Goal: Complete application form: Complete application form

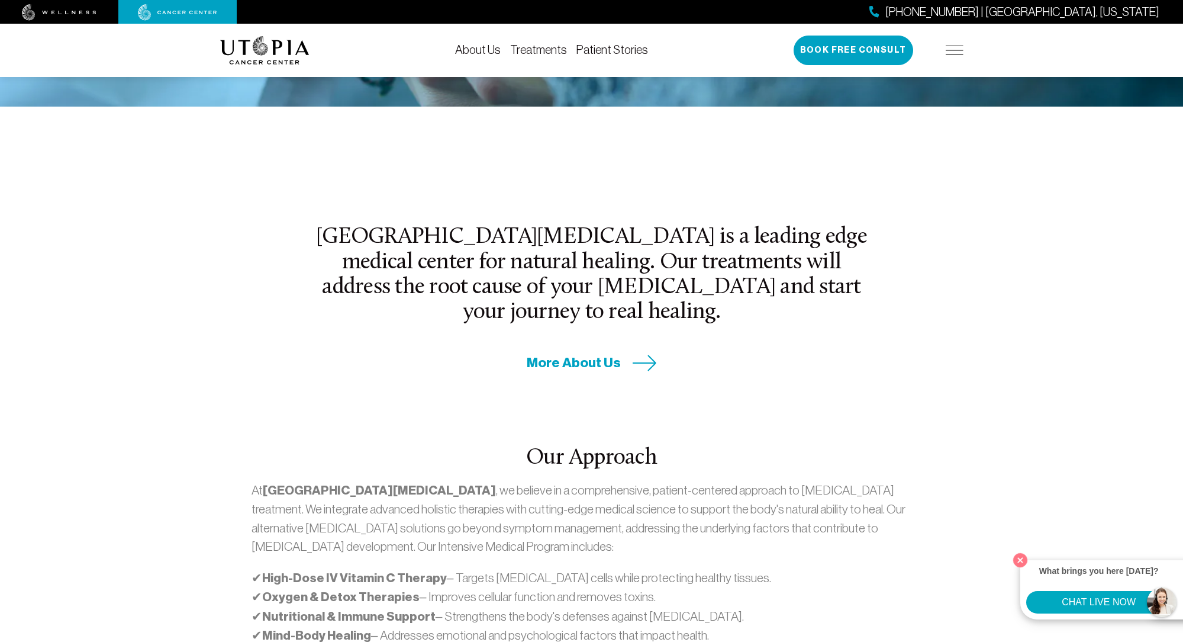
scroll to position [334, 0]
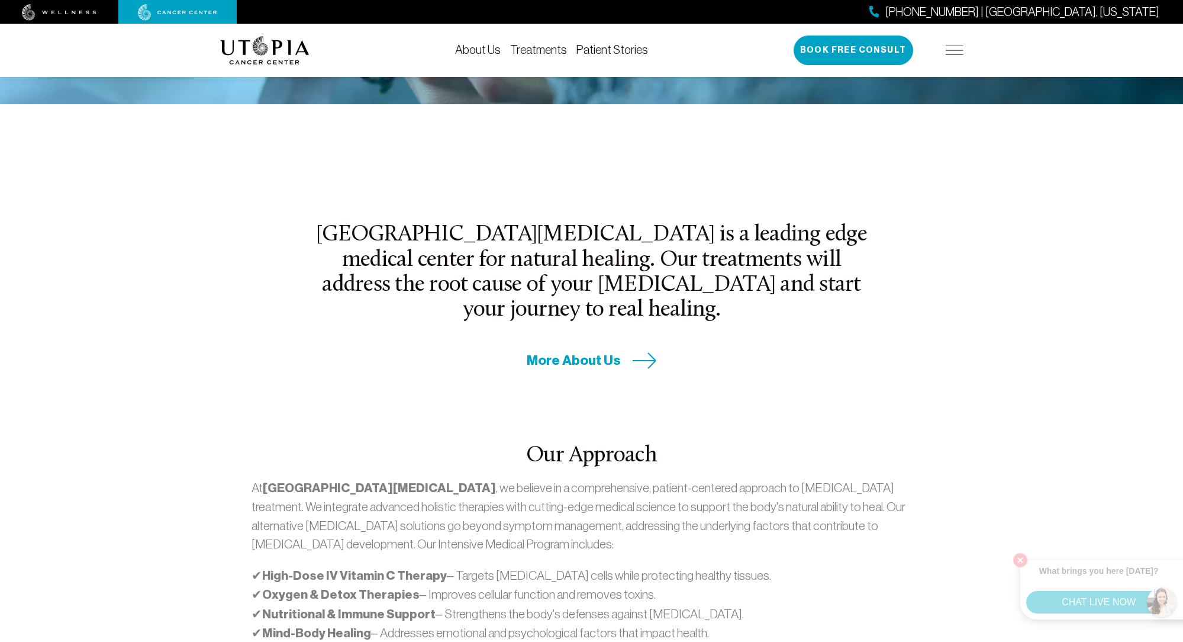
click at [948, 49] on img at bounding box center [955, 50] width 18 height 9
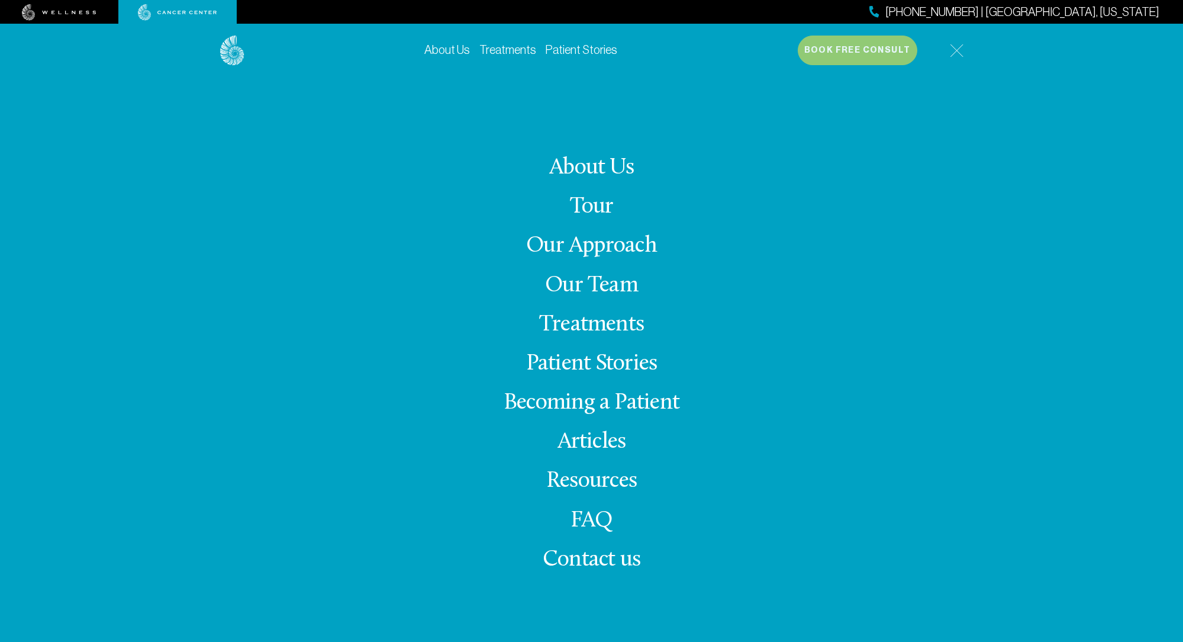
scroll to position [330, 0]
click at [576, 245] on link "Our Approach" at bounding box center [591, 245] width 131 height 23
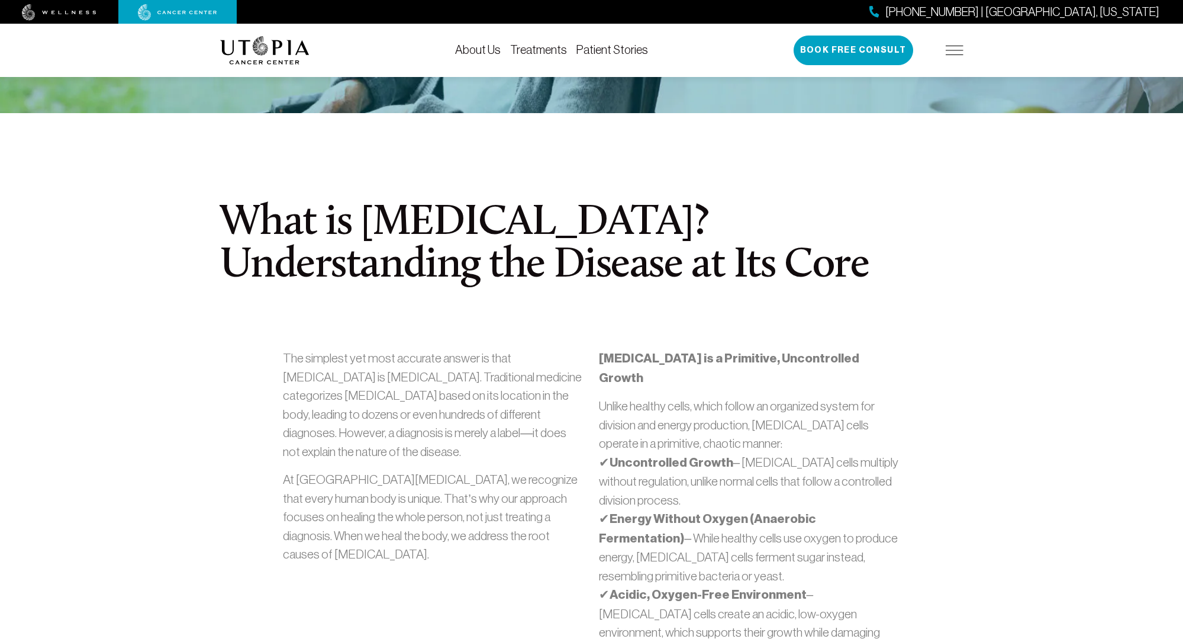
scroll to position [325, 1]
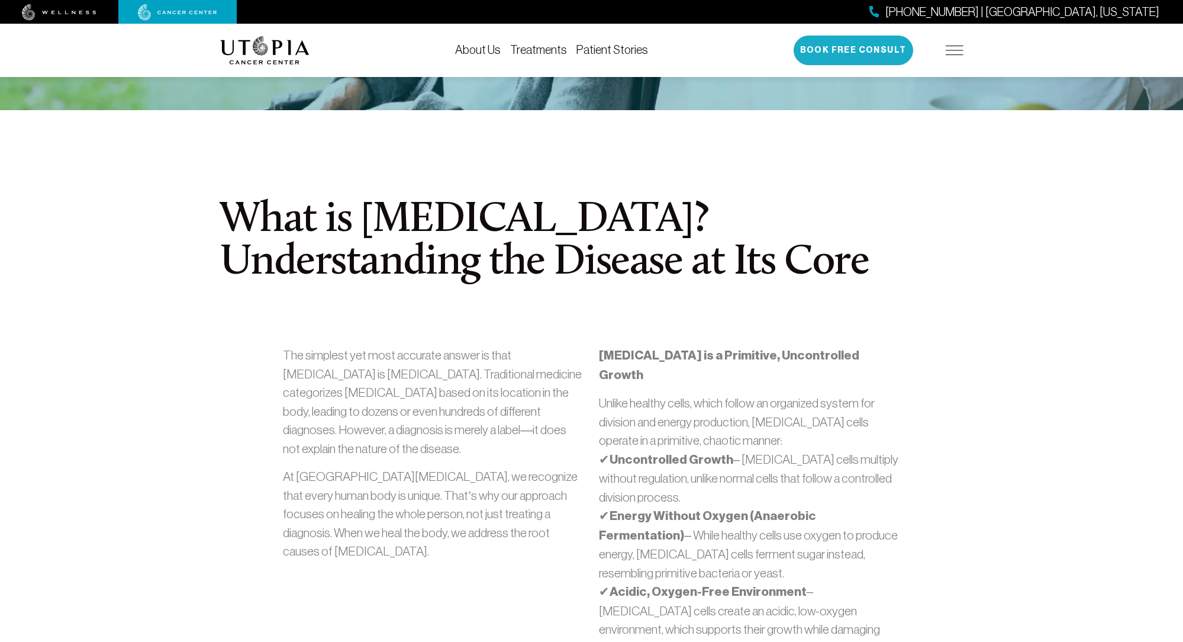
click at [859, 44] on button "Book Free Consult" at bounding box center [854, 51] width 120 height 30
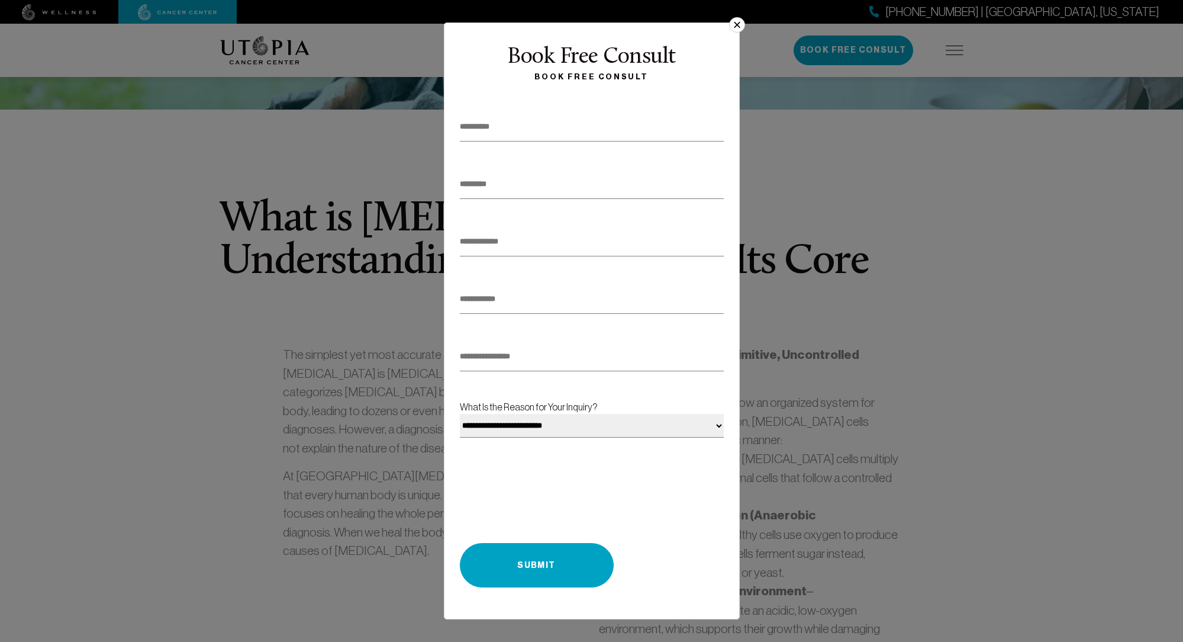
click at [530, 136] on input "text" at bounding box center [592, 126] width 264 height 29
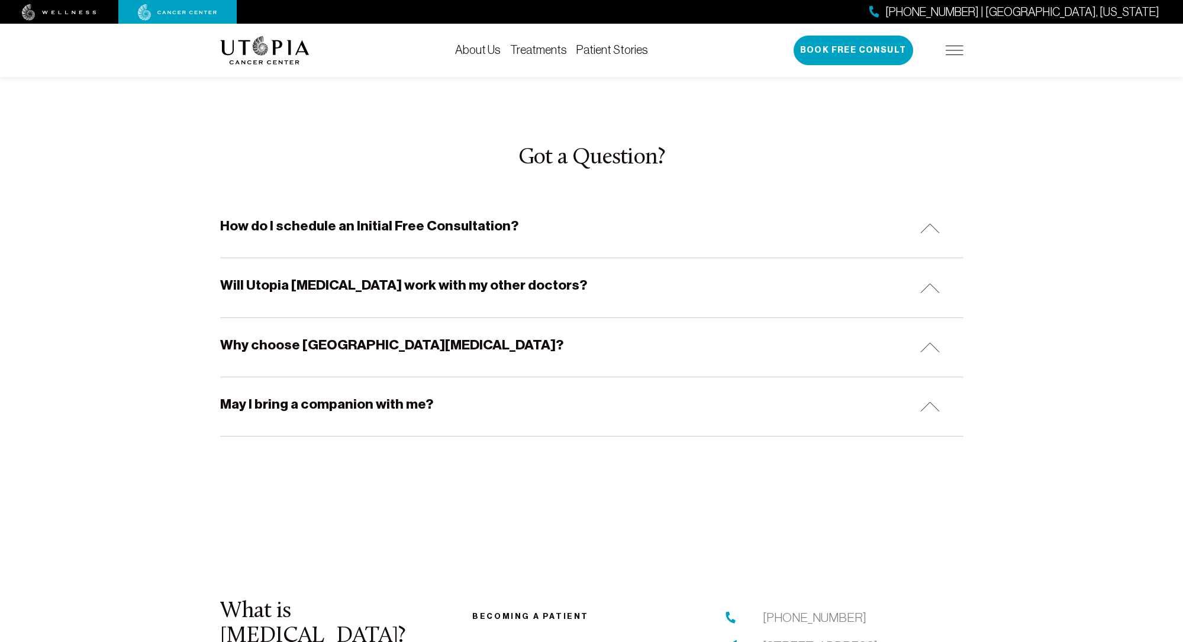
scroll to position [3715, 0]
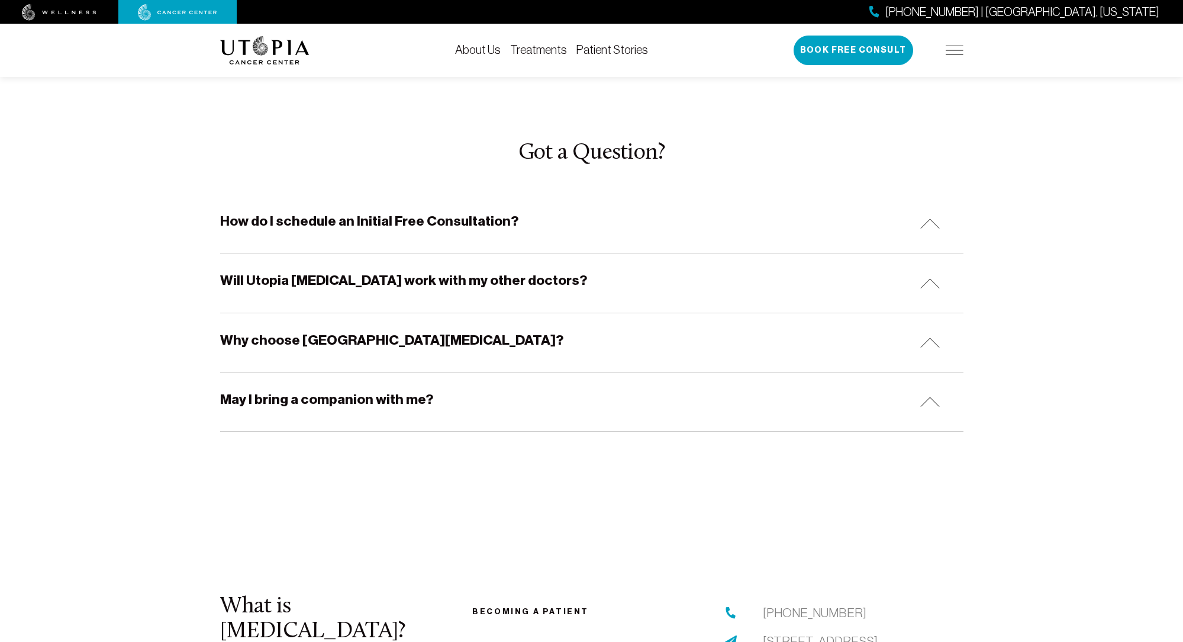
click at [444, 271] on h5 "Will Utopia [MEDICAL_DATA] work with my other doctors?" at bounding box center [403, 280] width 367 height 18
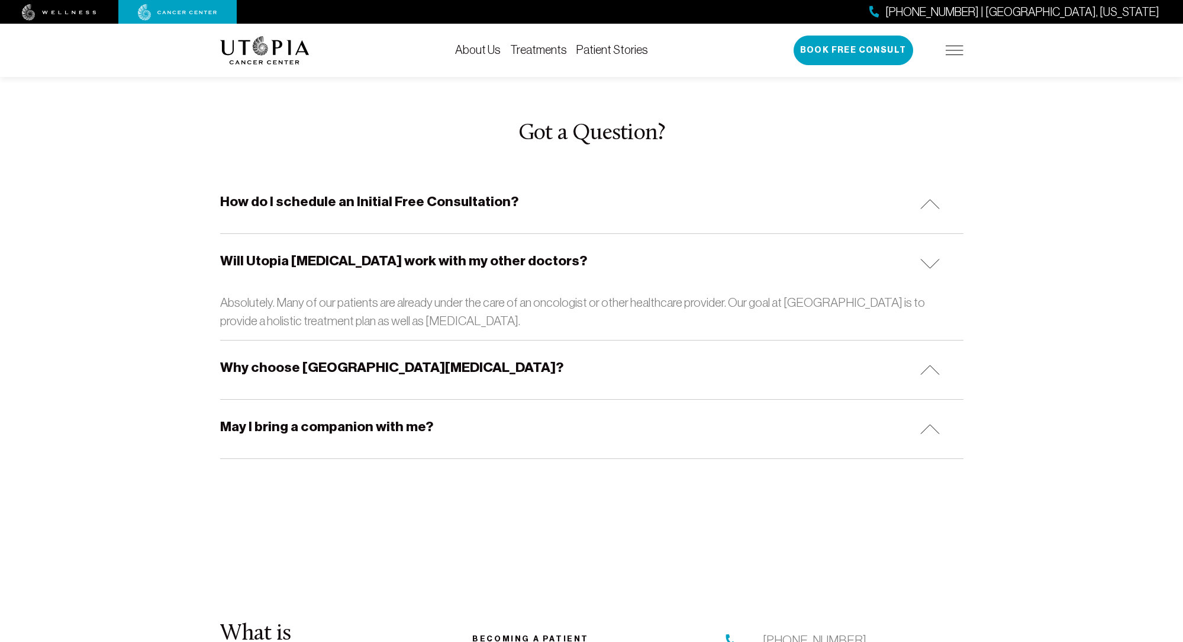
scroll to position [3746, 0]
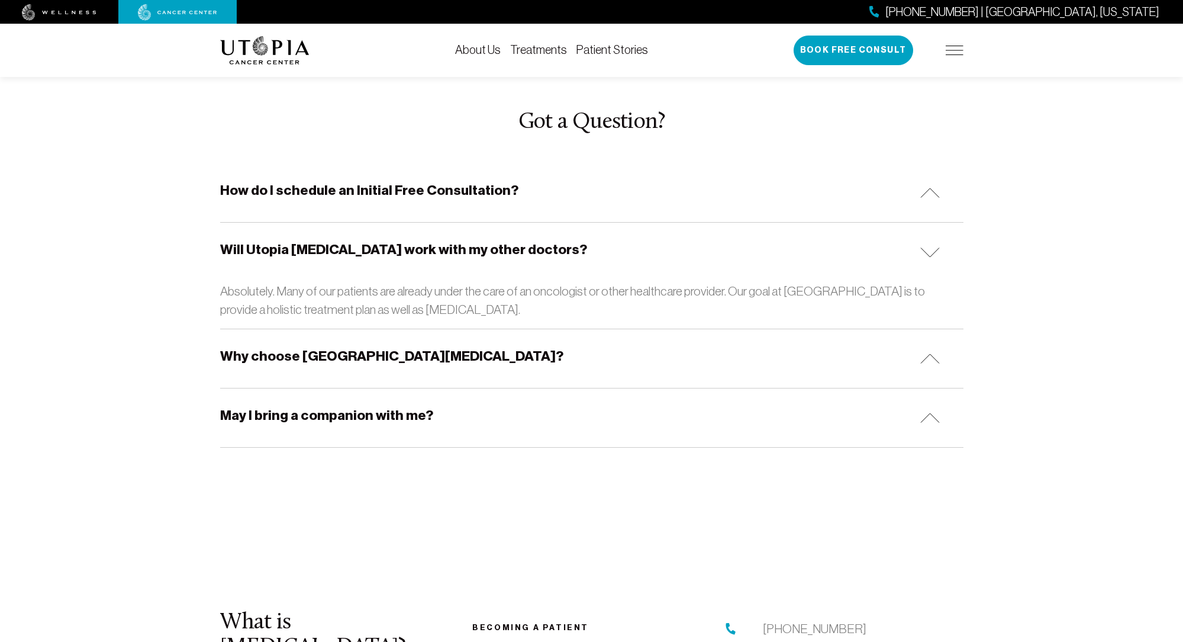
click at [384, 347] on h5 "Why choose [GEOGRAPHIC_DATA][MEDICAL_DATA]?" at bounding box center [391, 356] width 343 height 18
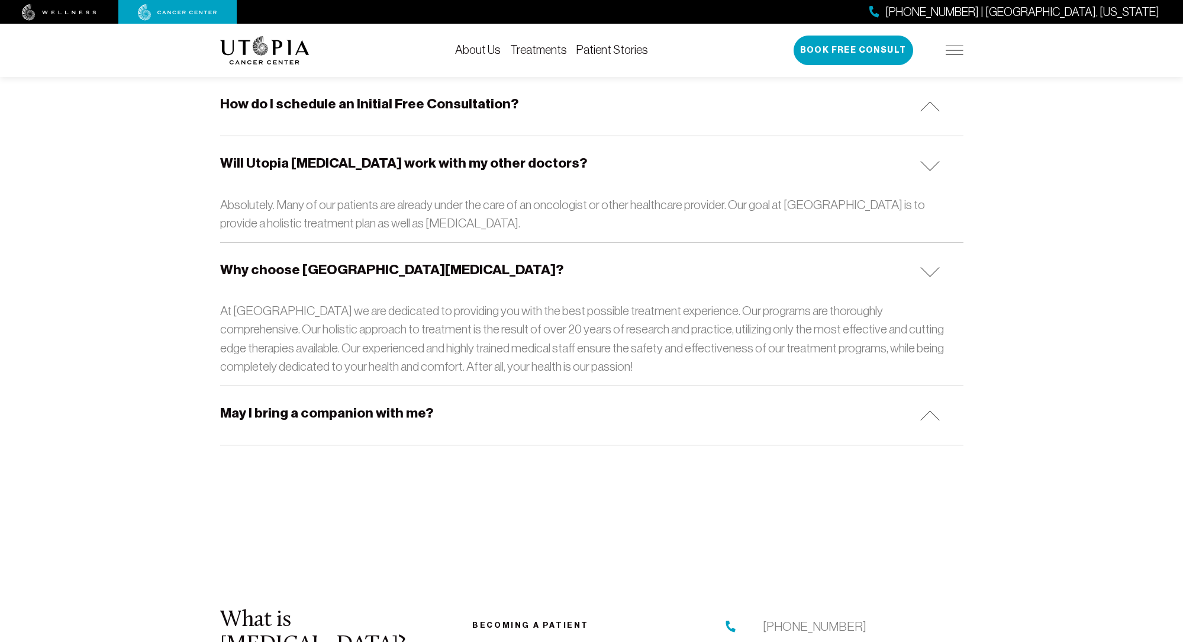
scroll to position [3845, 0]
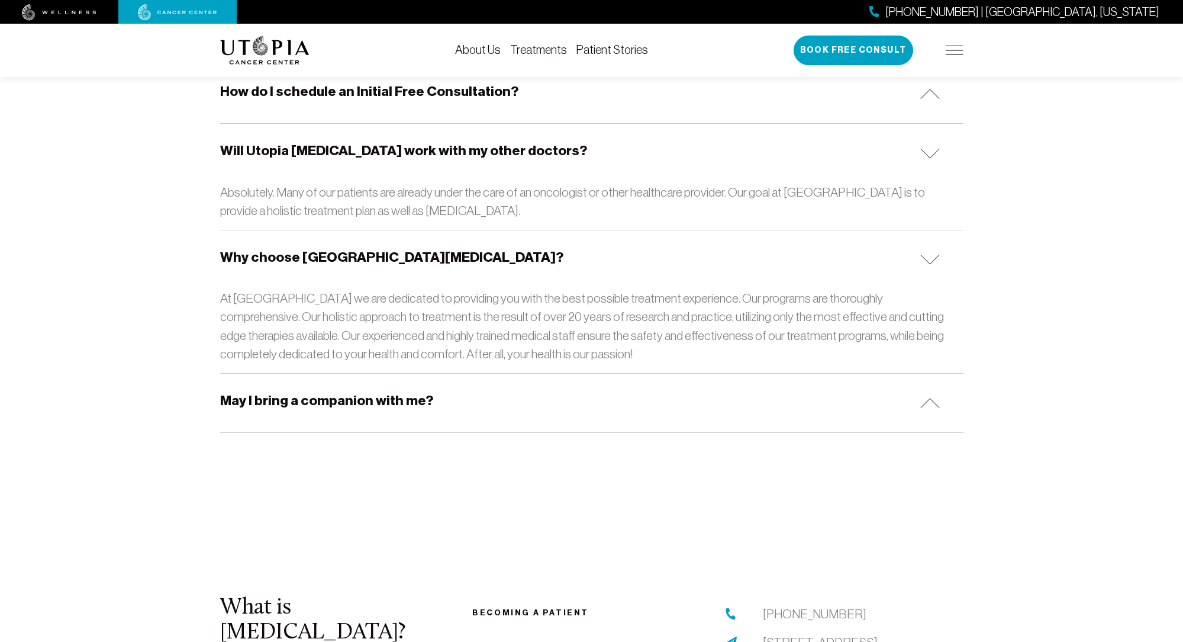
click at [380, 391] on h5 "May I bring a companion with me?" at bounding box center [326, 400] width 213 height 18
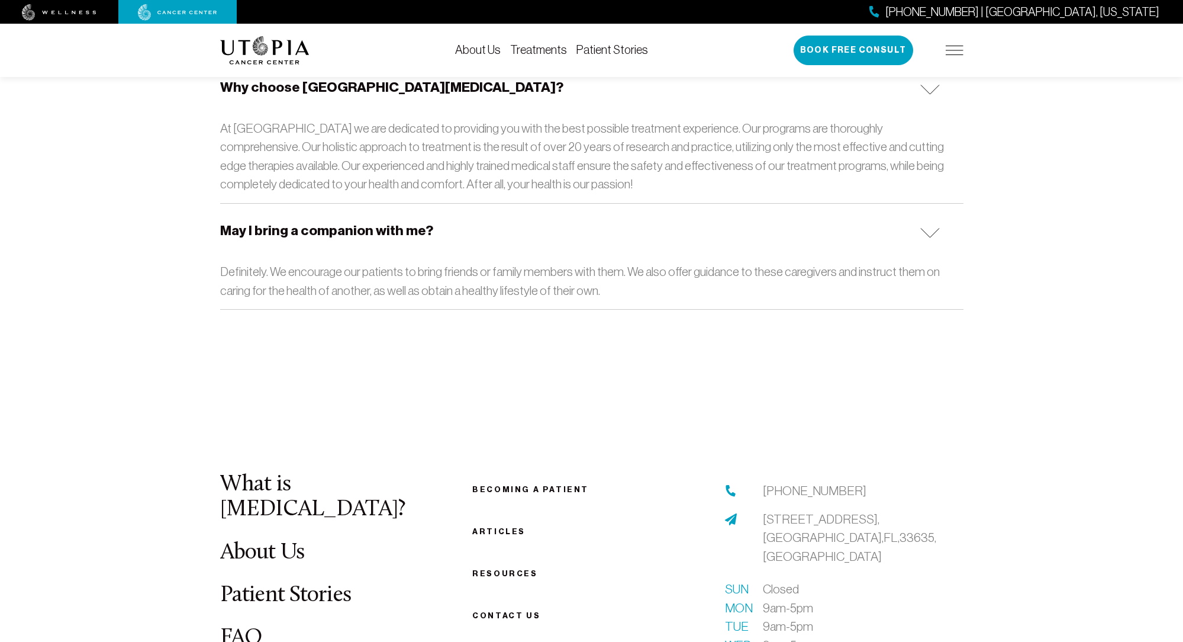
scroll to position [4021, 0]
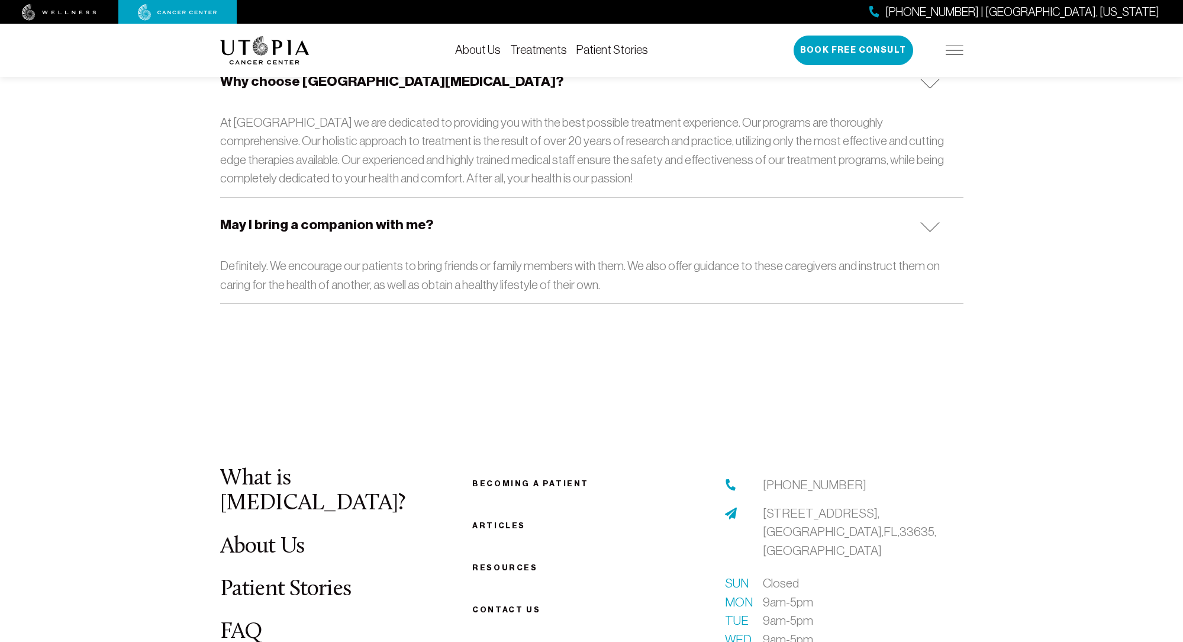
click at [544, 479] on link "Becoming a patient" at bounding box center [530, 483] width 117 height 9
click at [531, 479] on link "Becoming a patient" at bounding box center [530, 483] width 117 height 9
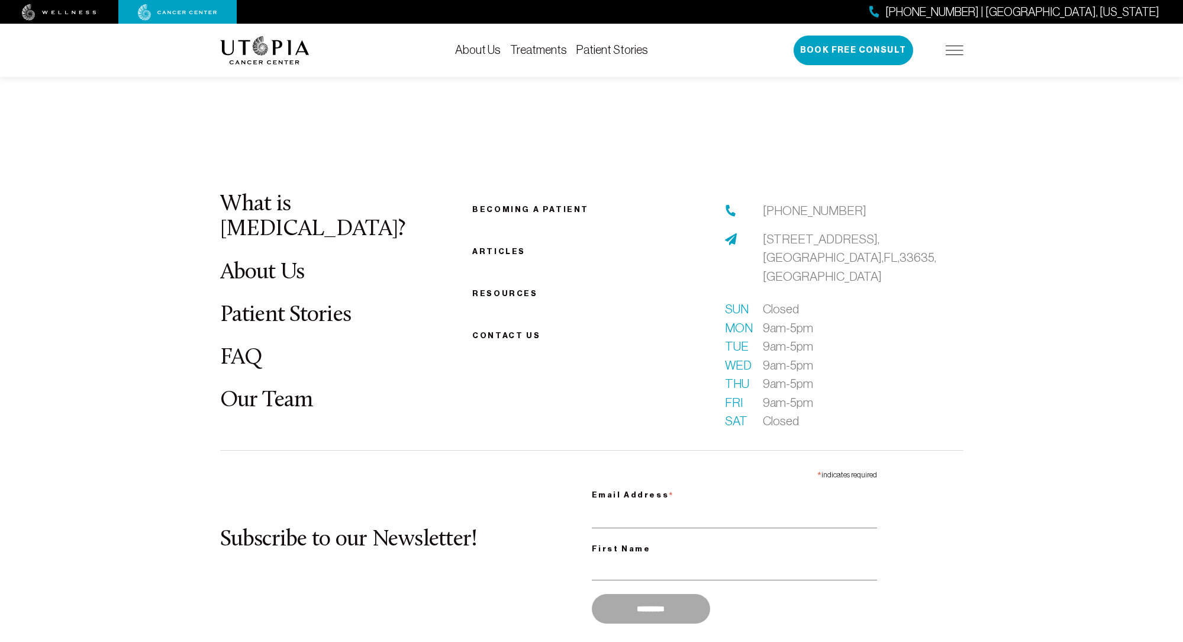
scroll to position [4294, 0]
click at [302, 304] on link "Patient Stories" at bounding box center [285, 315] width 131 height 23
click at [289, 304] on link "Patient Stories" at bounding box center [285, 315] width 131 height 23
drag, startPoint x: 289, startPoint y: 144, endPoint x: 300, endPoint y: 136, distance: 13.5
click at [294, 304] on link "Patient Stories" at bounding box center [285, 315] width 131 height 23
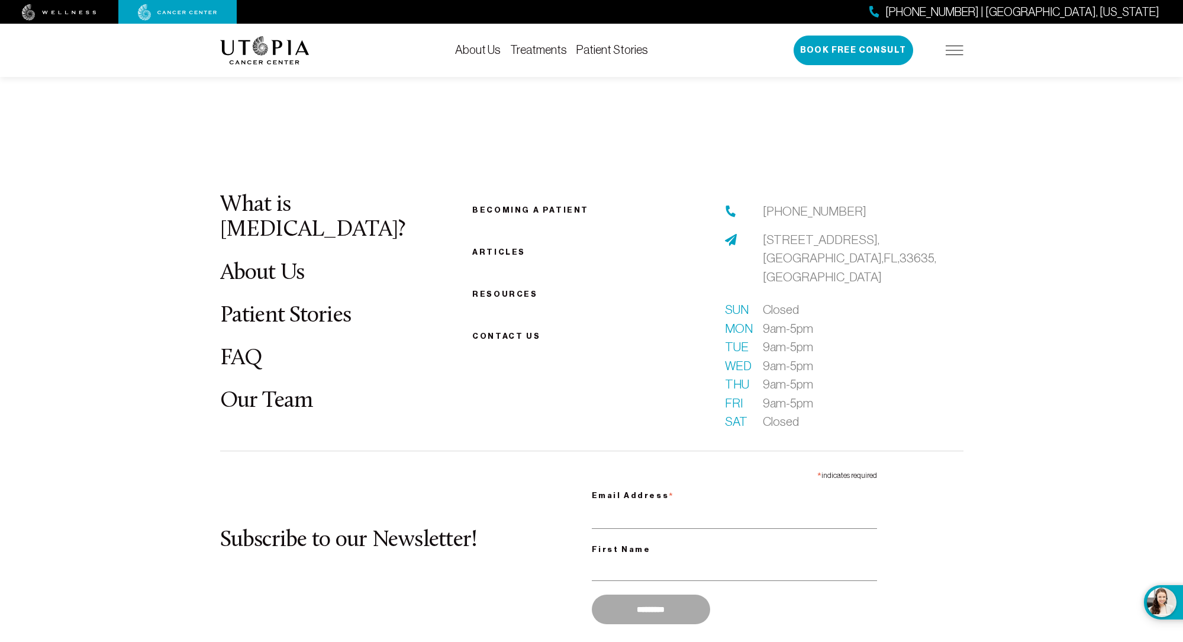
click at [300, 304] on link "Patient Stories" at bounding box center [285, 315] width 131 height 23
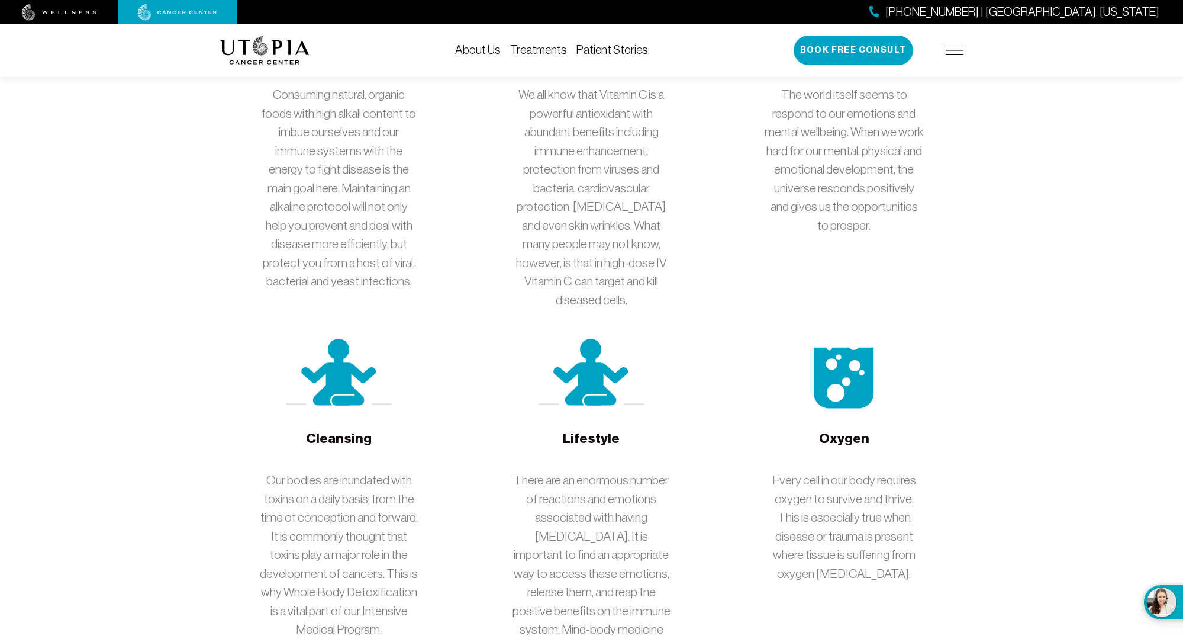
scroll to position [2161, 0]
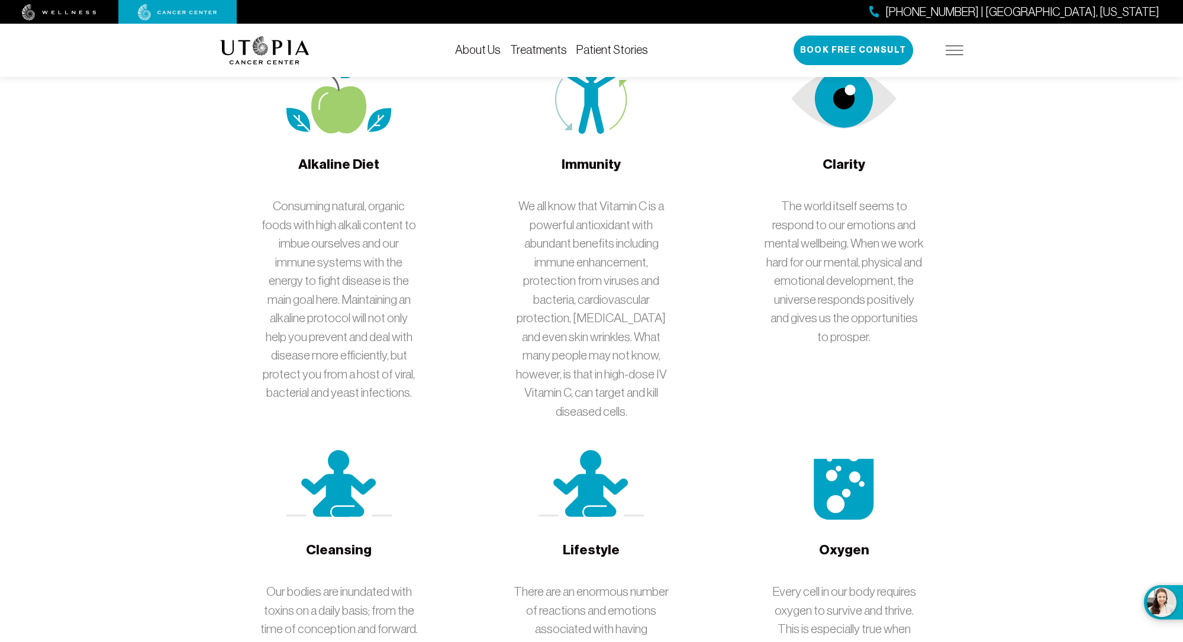
click at [586, 47] on link "Patient Stories" at bounding box center [612, 49] width 72 height 13
click at [620, 52] on link "Patient Stories" at bounding box center [612, 49] width 72 height 13
click at [476, 49] on link "About Us" at bounding box center [478, 49] width 46 height 13
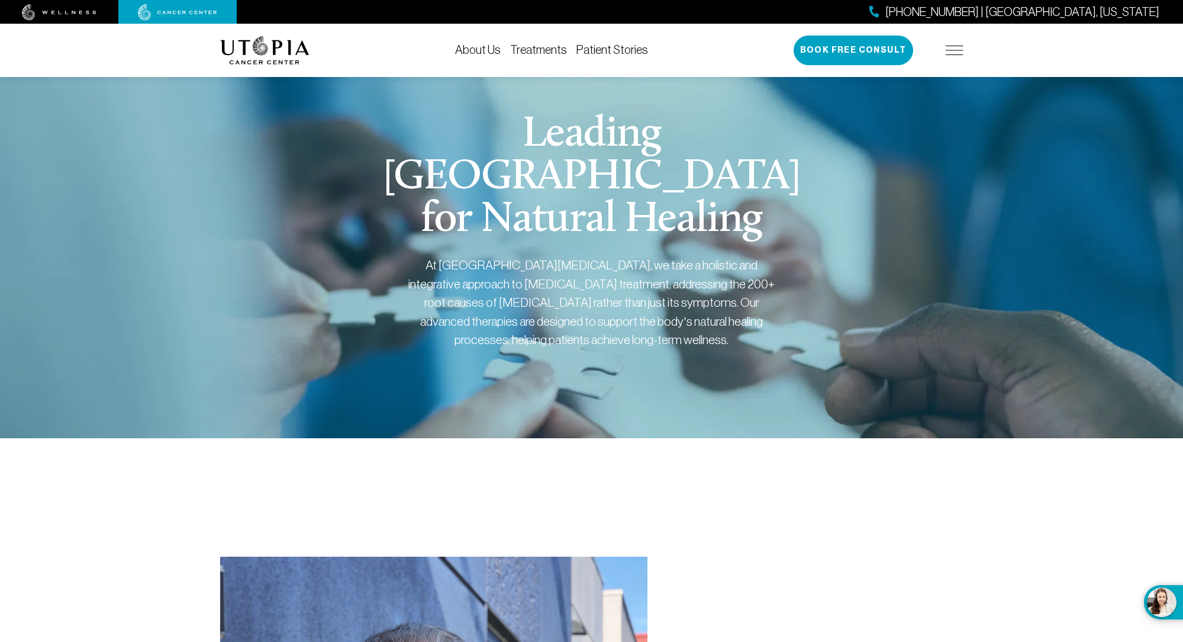
click at [550, 51] on link "Treatments" at bounding box center [538, 49] width 57 height 13
click at [621, 47] on link "Patient Stories" at bounding box center [612, 49] width 72 height 13
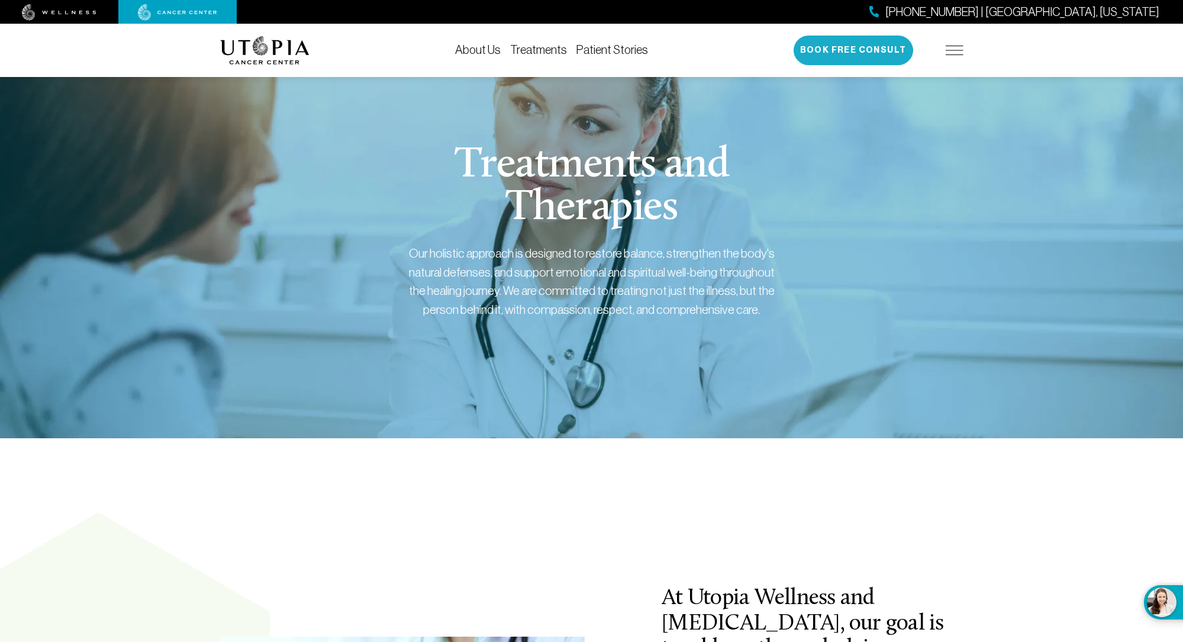
click at [876, 53] on button "Book Free Consult" at bounding box center [854, 51] width 120 height 30
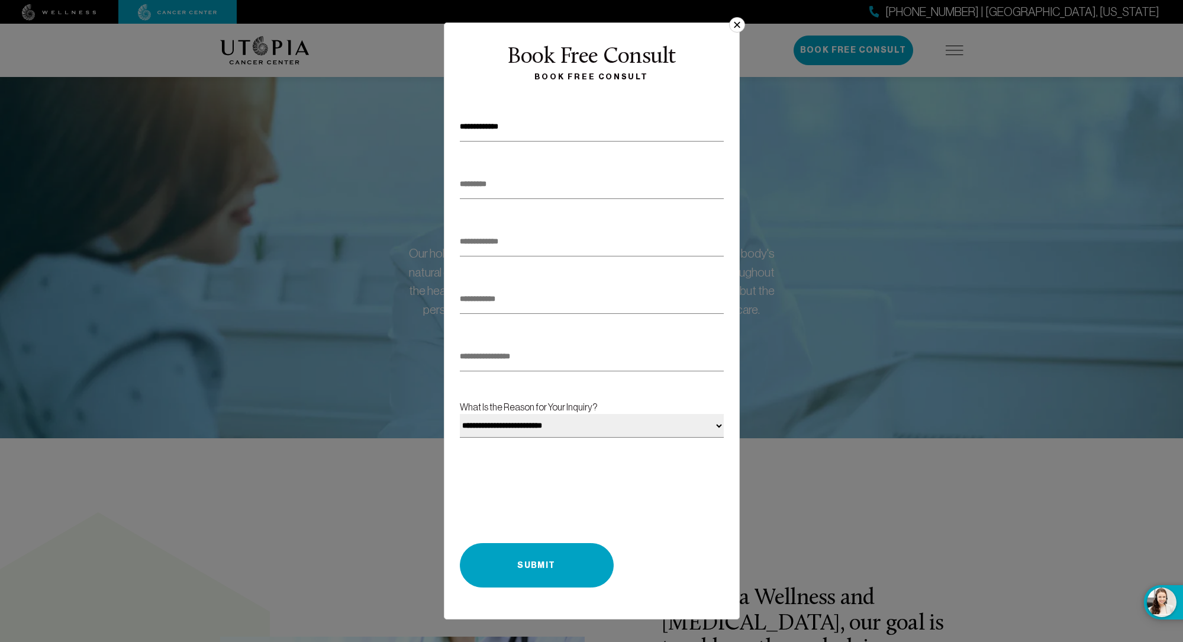
type input "**********"
type input "********"
type input "**********"
type input "*"
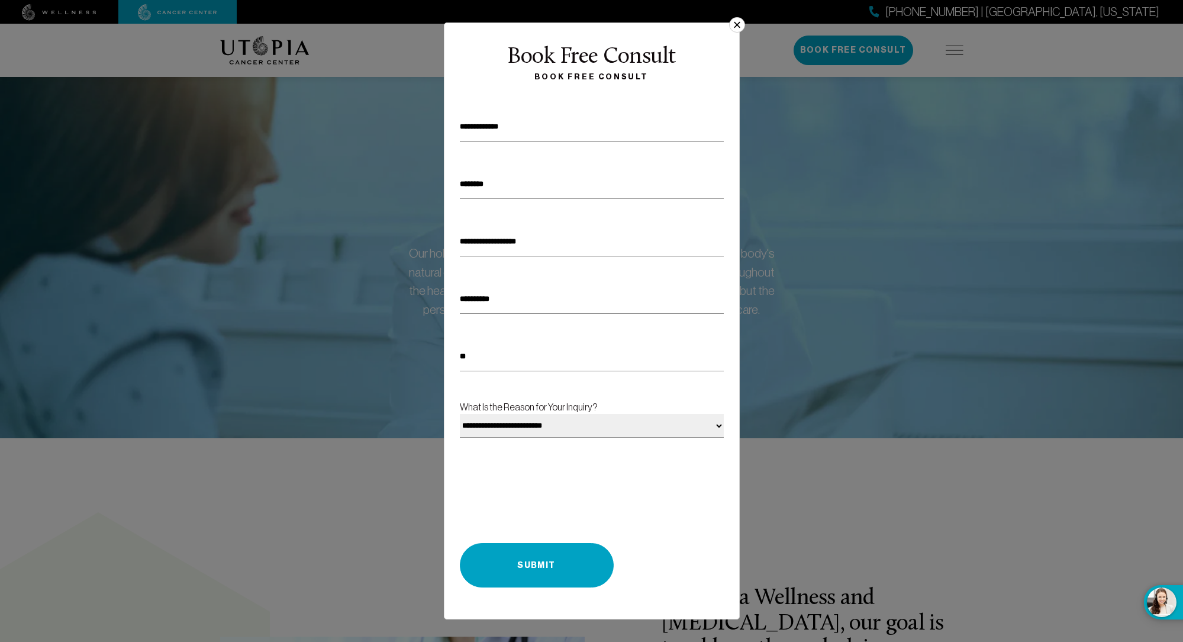
type input "*"
type input "*********"
select select "**********"
click at [553, 563] on button "Submit" at bounding box center [537, 565] width 154 height 44
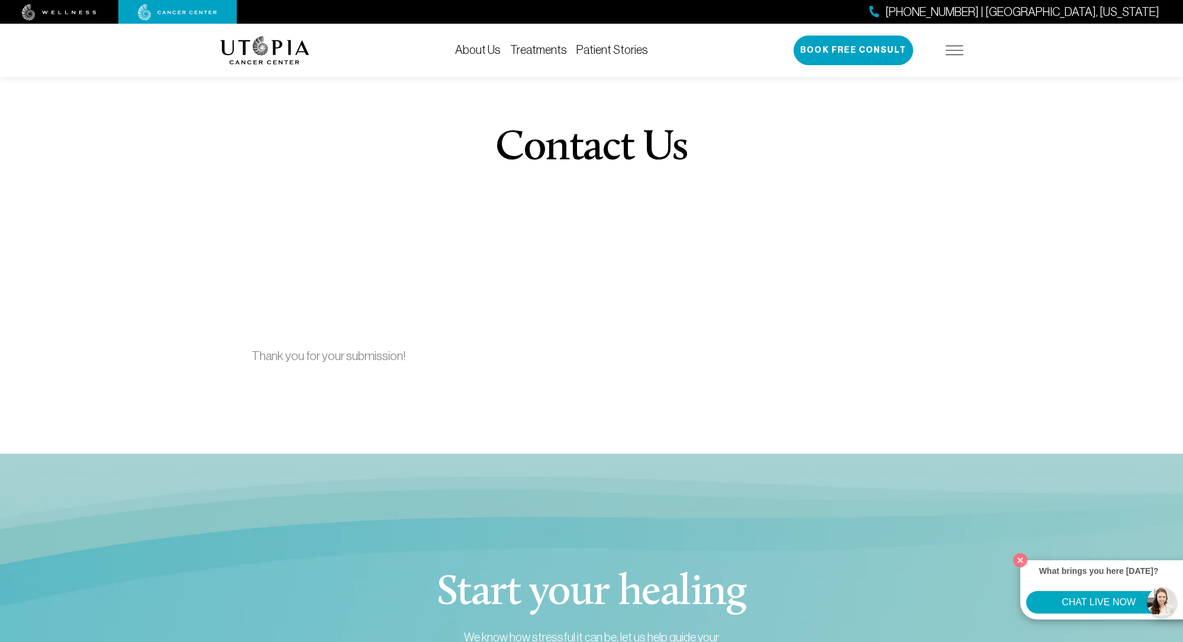
click at [1072, 600] on button "CHAT LIVE NOW" at bounding box center [1098, 602] width 145 height 22
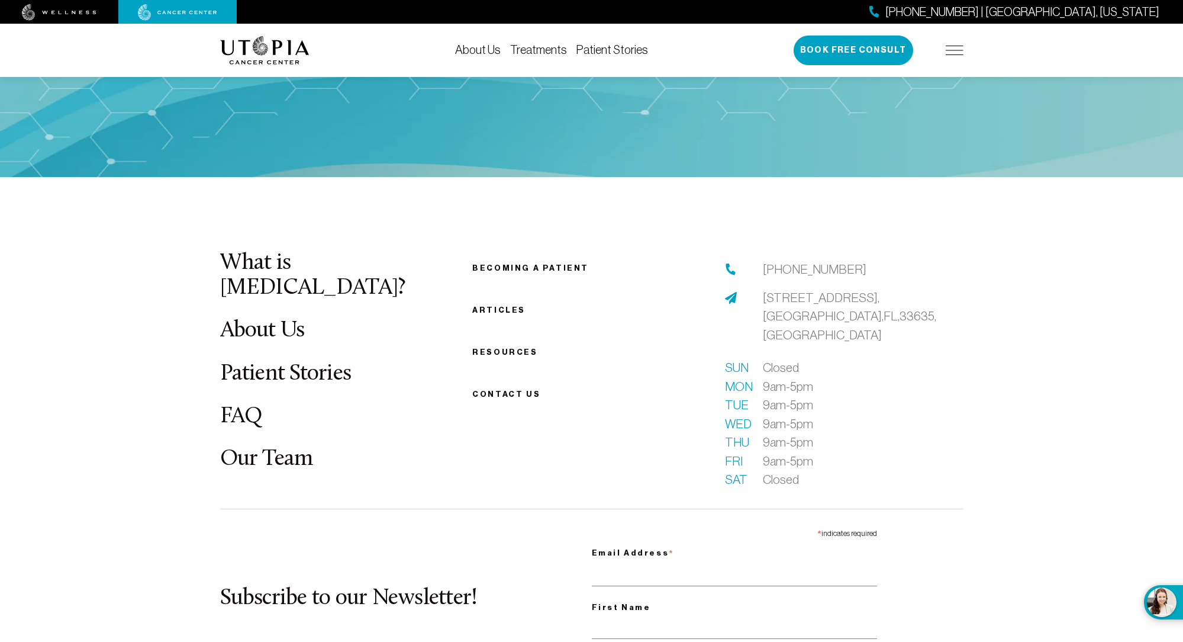
scroll to position [707, 0]
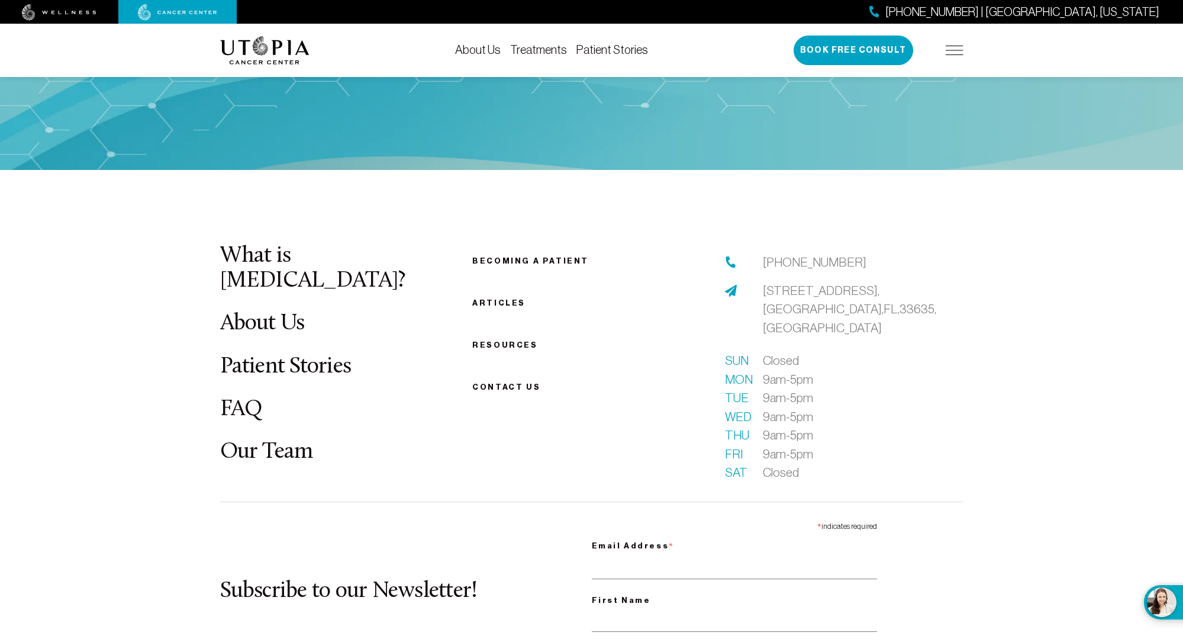
click at [492, 298] on link "Articles" at bounding box center [498, 302] width 53 height 9
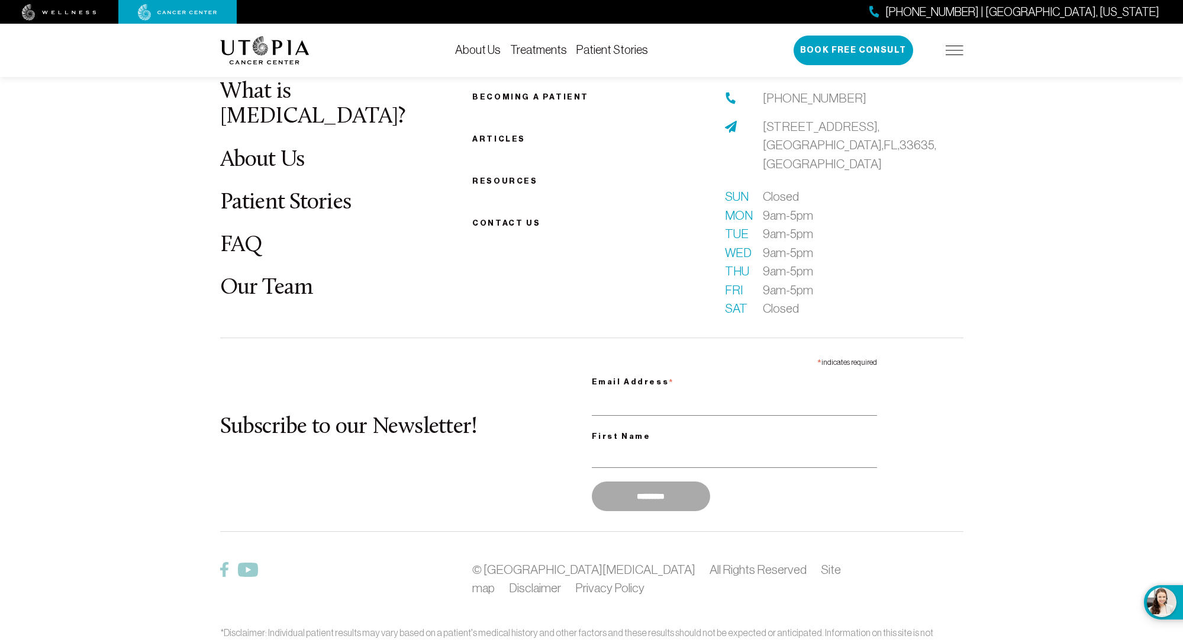
scroll to position [1533, 0]
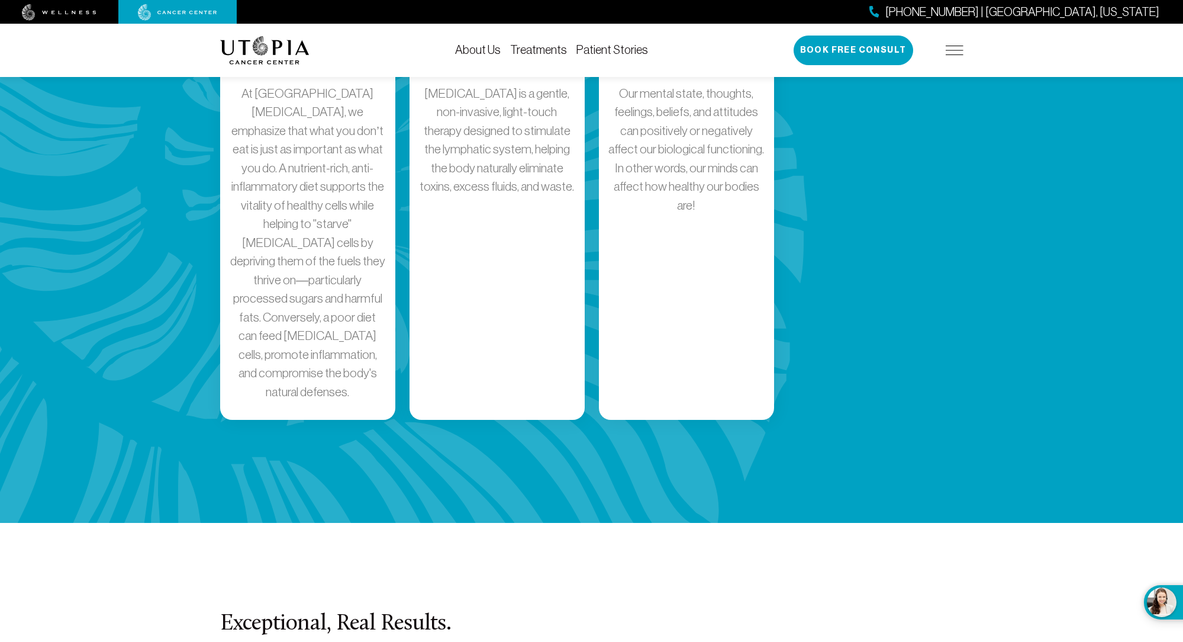
scroll to position [334, 0]
